Goal: Transaction & Acquisition: Download file/media

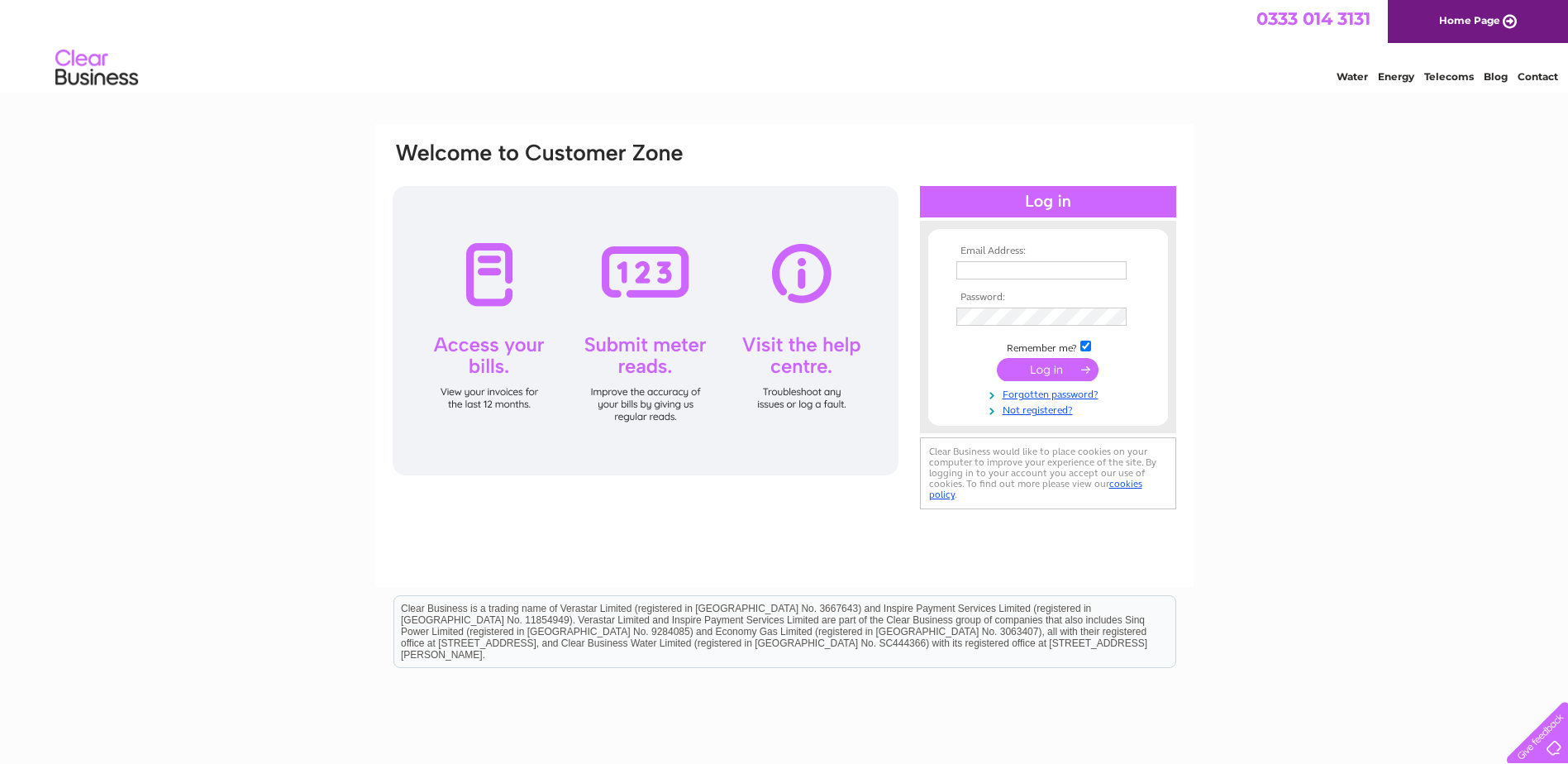
type input "scottmccormack@phoenixltd.co.uk"
click at [1039, 372] on input "submit" at bounding box center [1047, 370] width 102 height 24
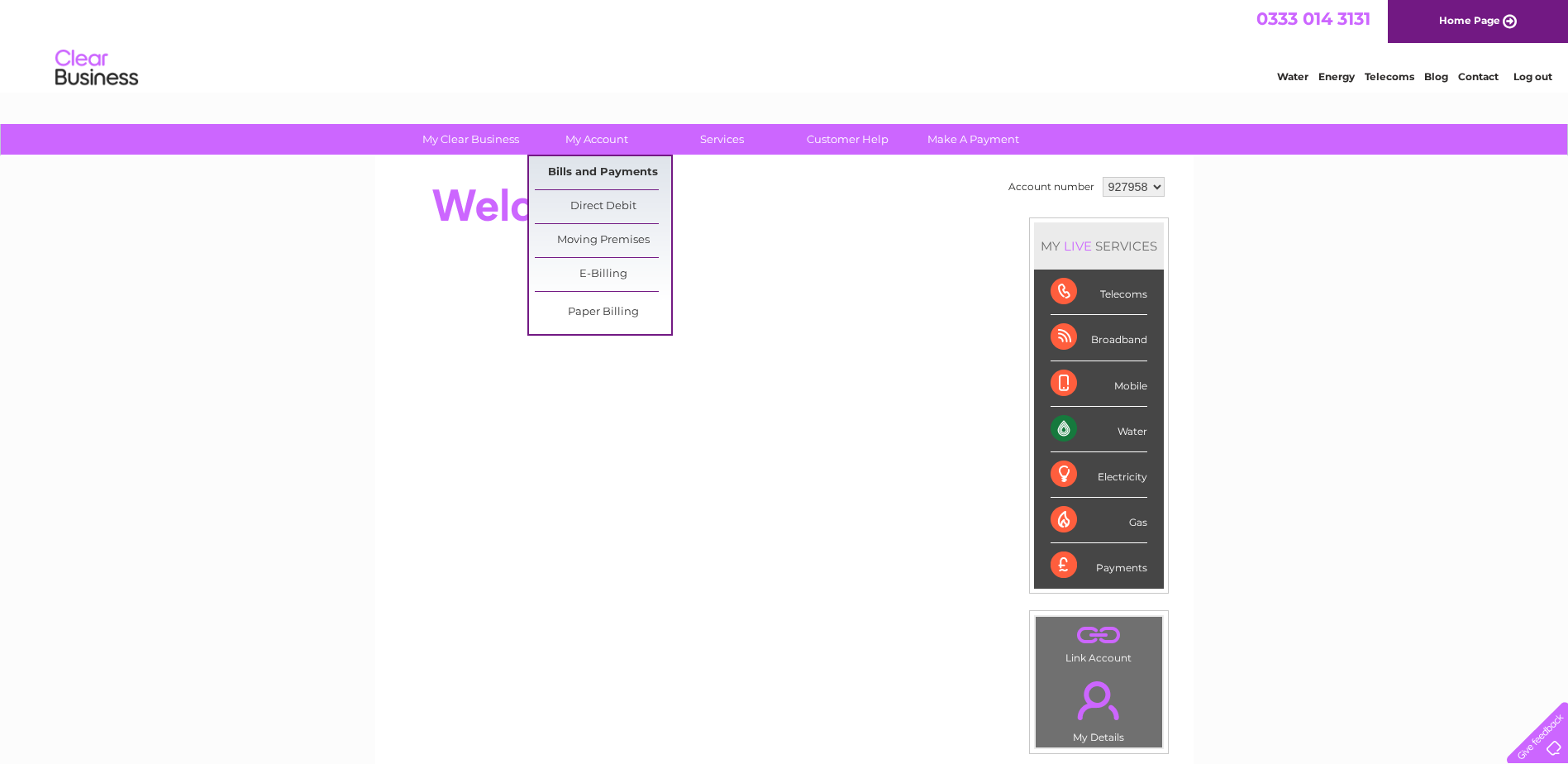
click at [597, 169] on link "Bills and Payments" at bounding box center [602, 173] width 136 height 33
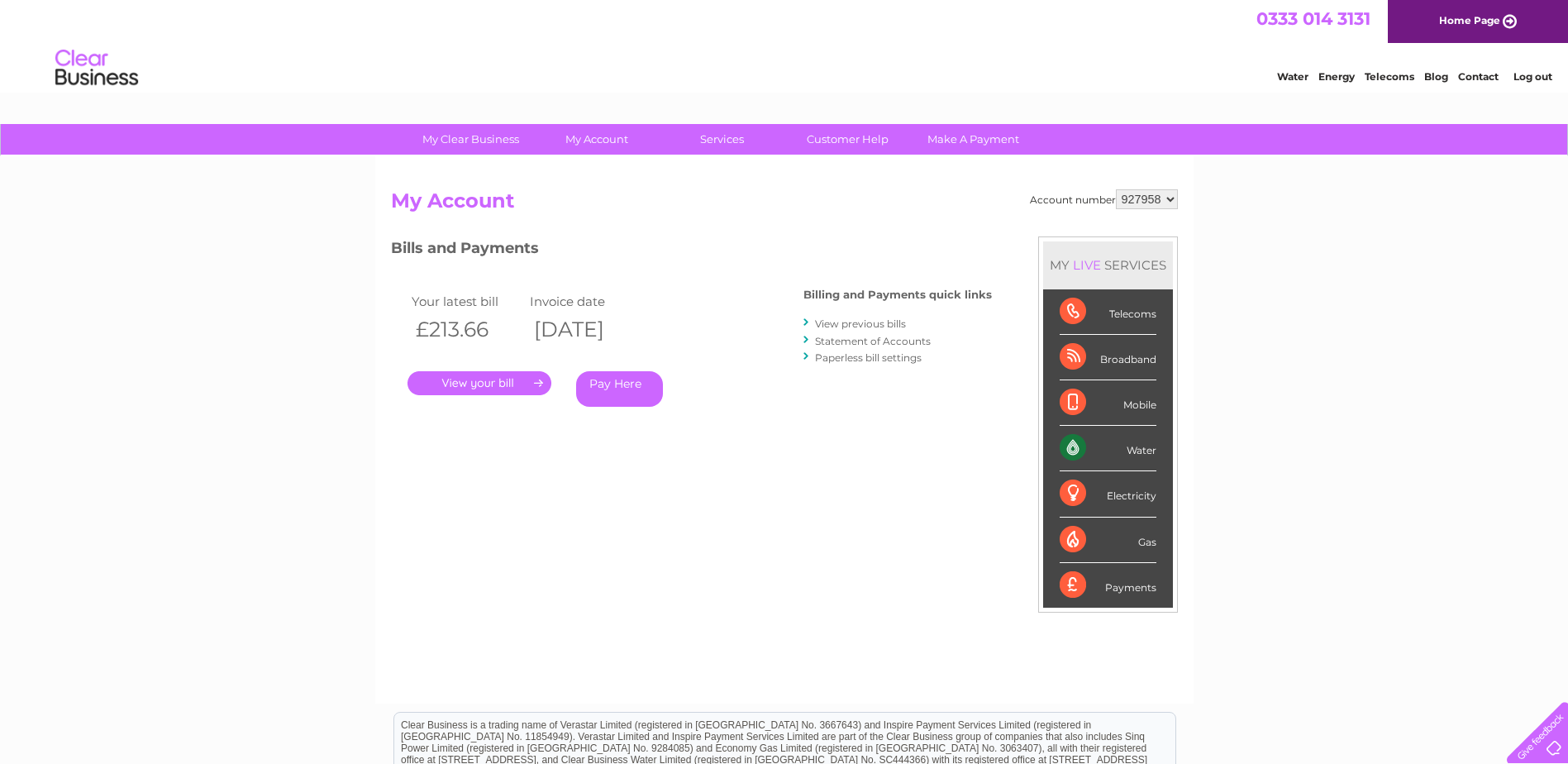
click at [848, 321] on link "View previous bills" at bounding box center [860, 324] width 91 height 13
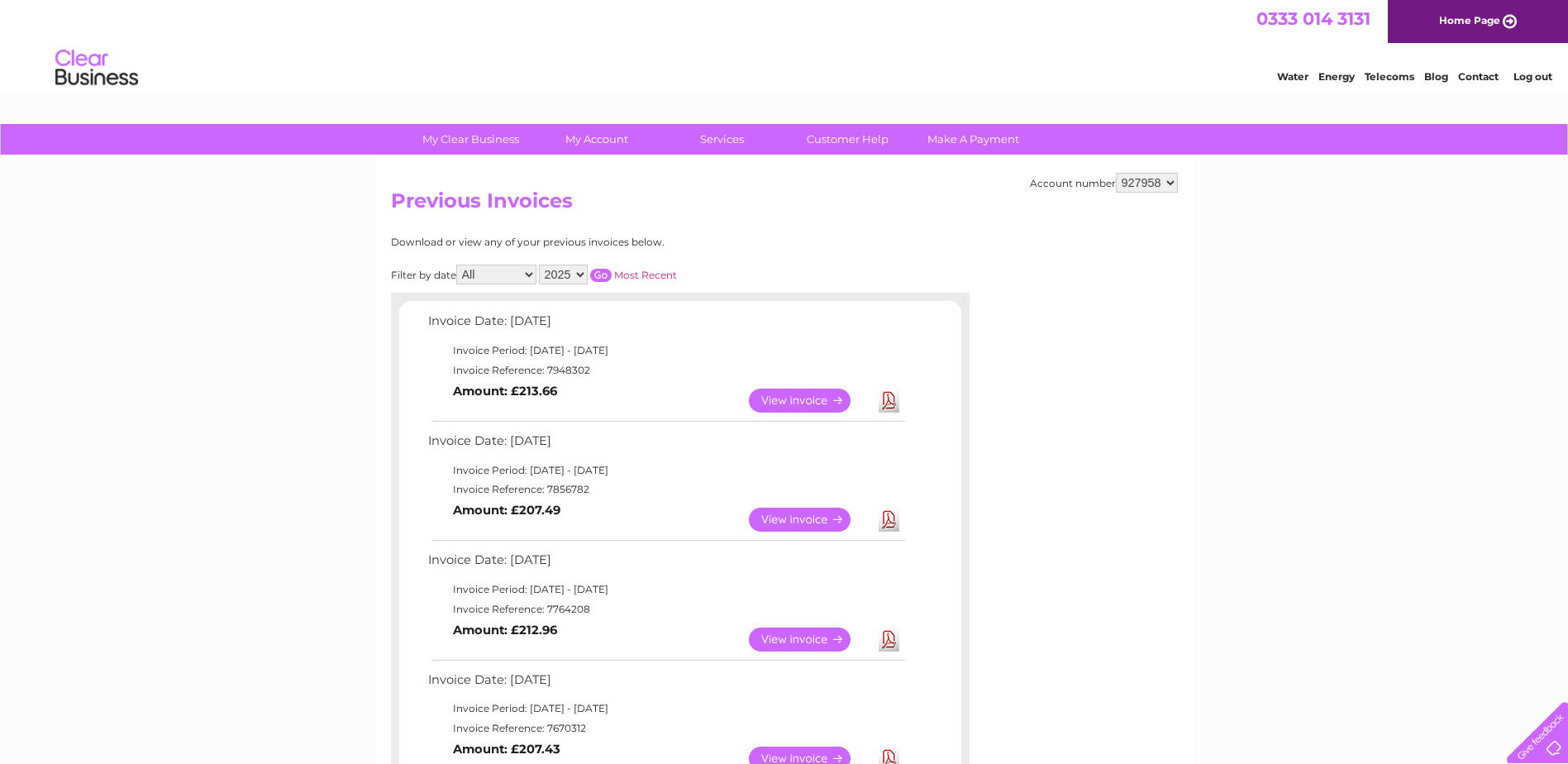
click at [886, 398] on link "Download" at bounding box center [888, 400] width 21 height 24
